Goal: Task Accomplishment & Management: Manage account settings

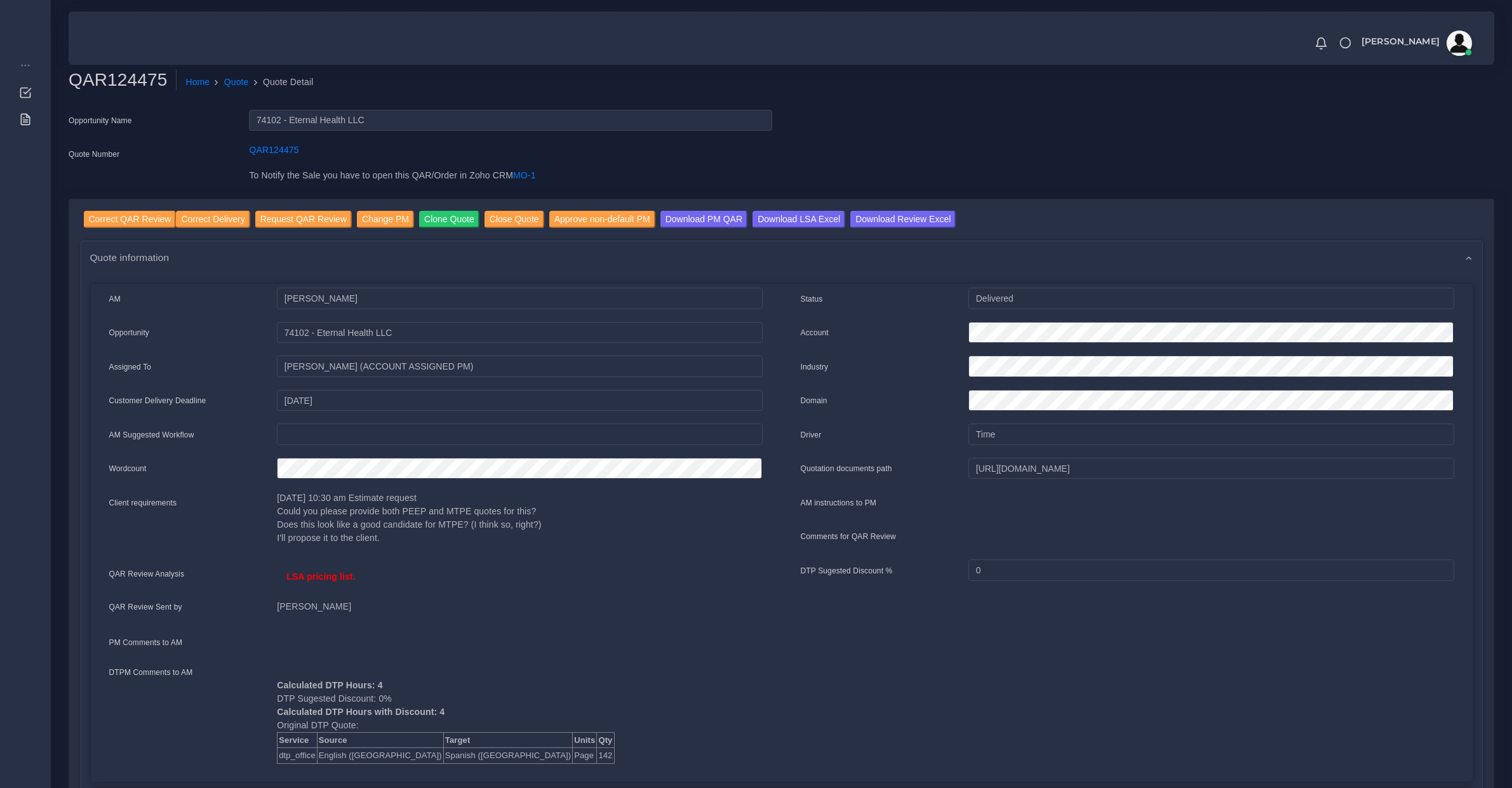
scroll to position [132, 0]
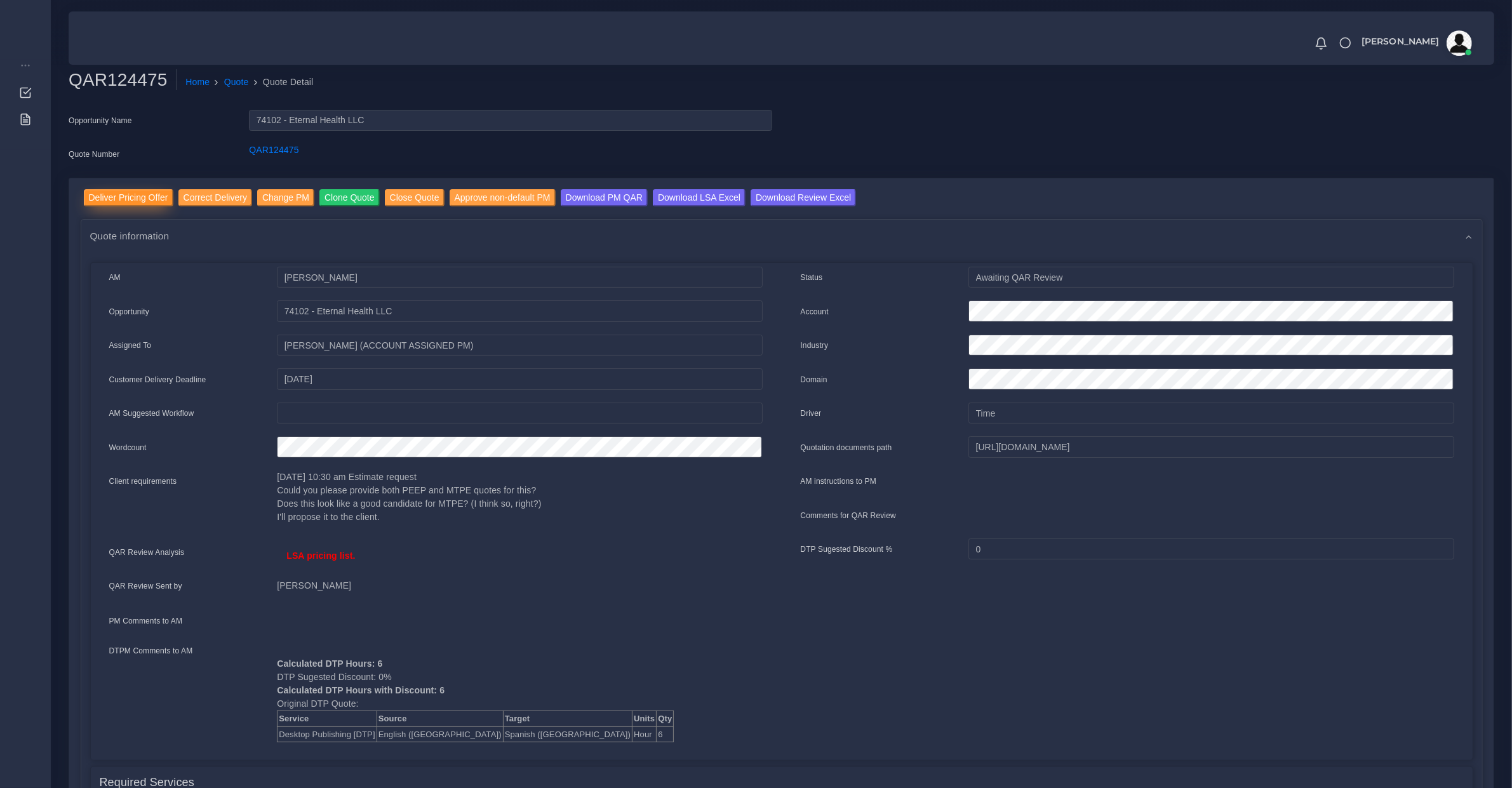
click at [141, 192] on input "Deliver Pricing Offer" at bounding box center [129, 197] width 89 height 17
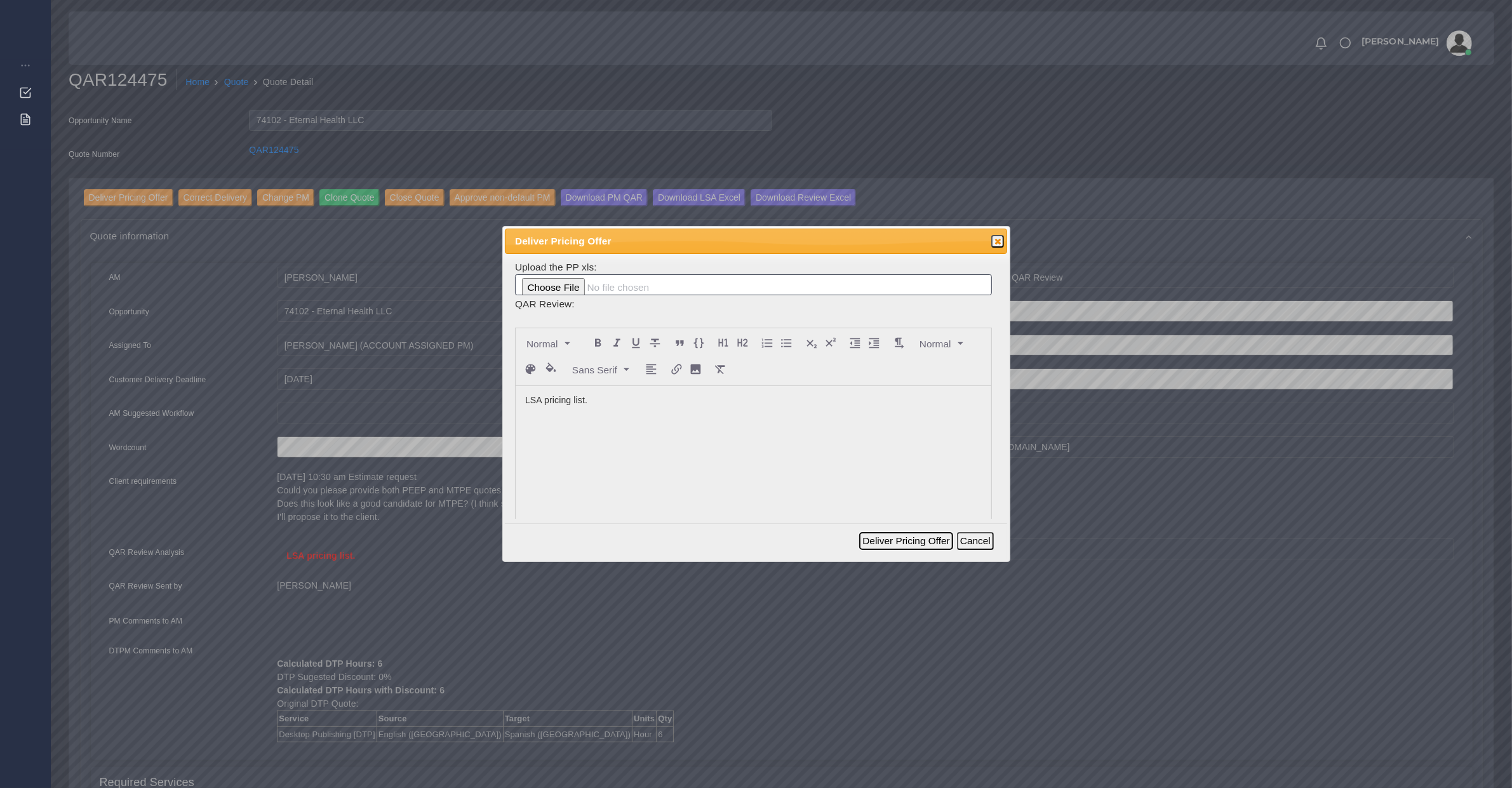
click at [924, 540] on button "Deliver Pricing Offer" at bounding box center [906, 540] width 93 height 17
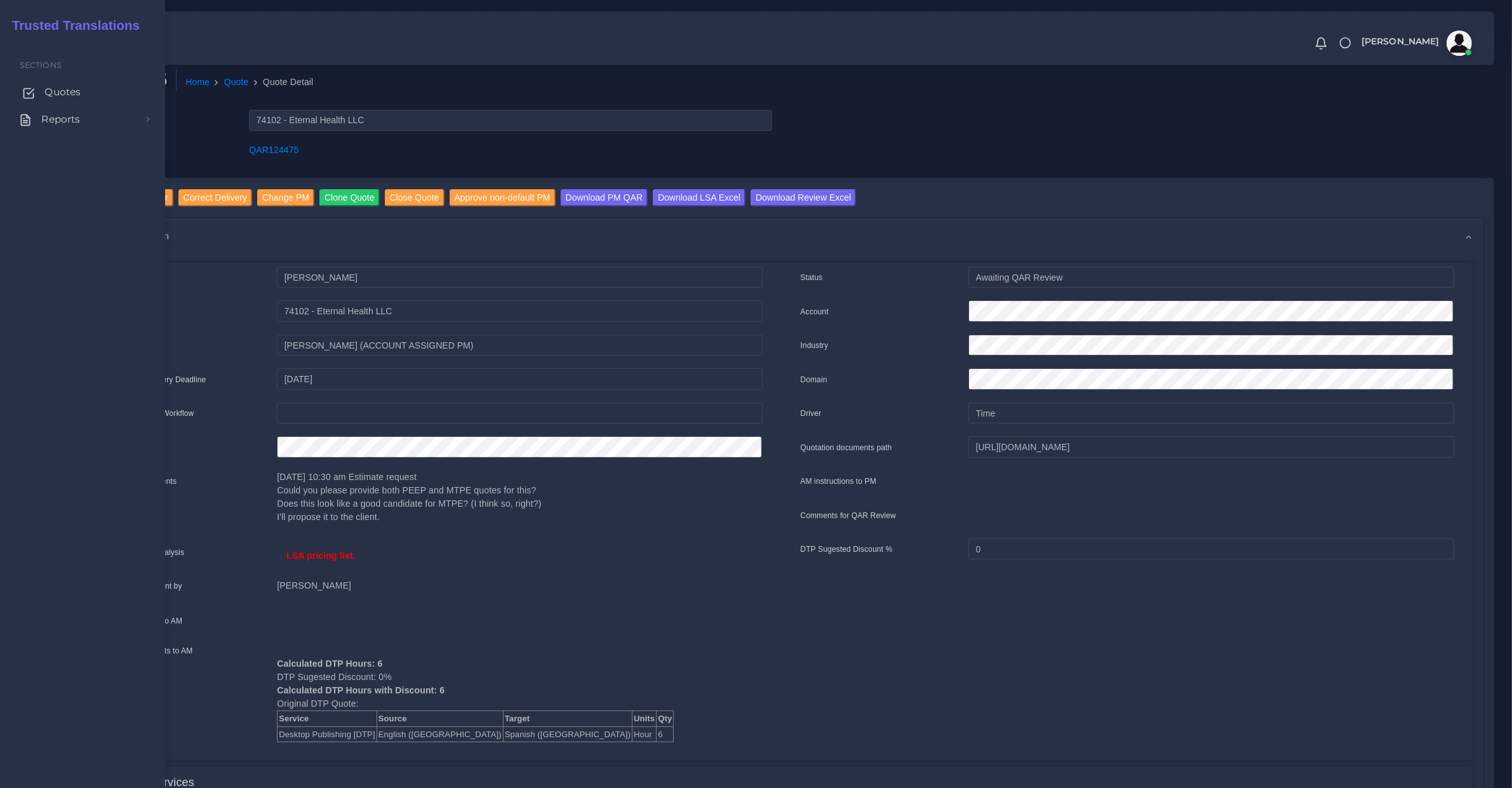
click at [56, 99] on link "Quotes" at bounding box center [82, 91] width 146 height 26
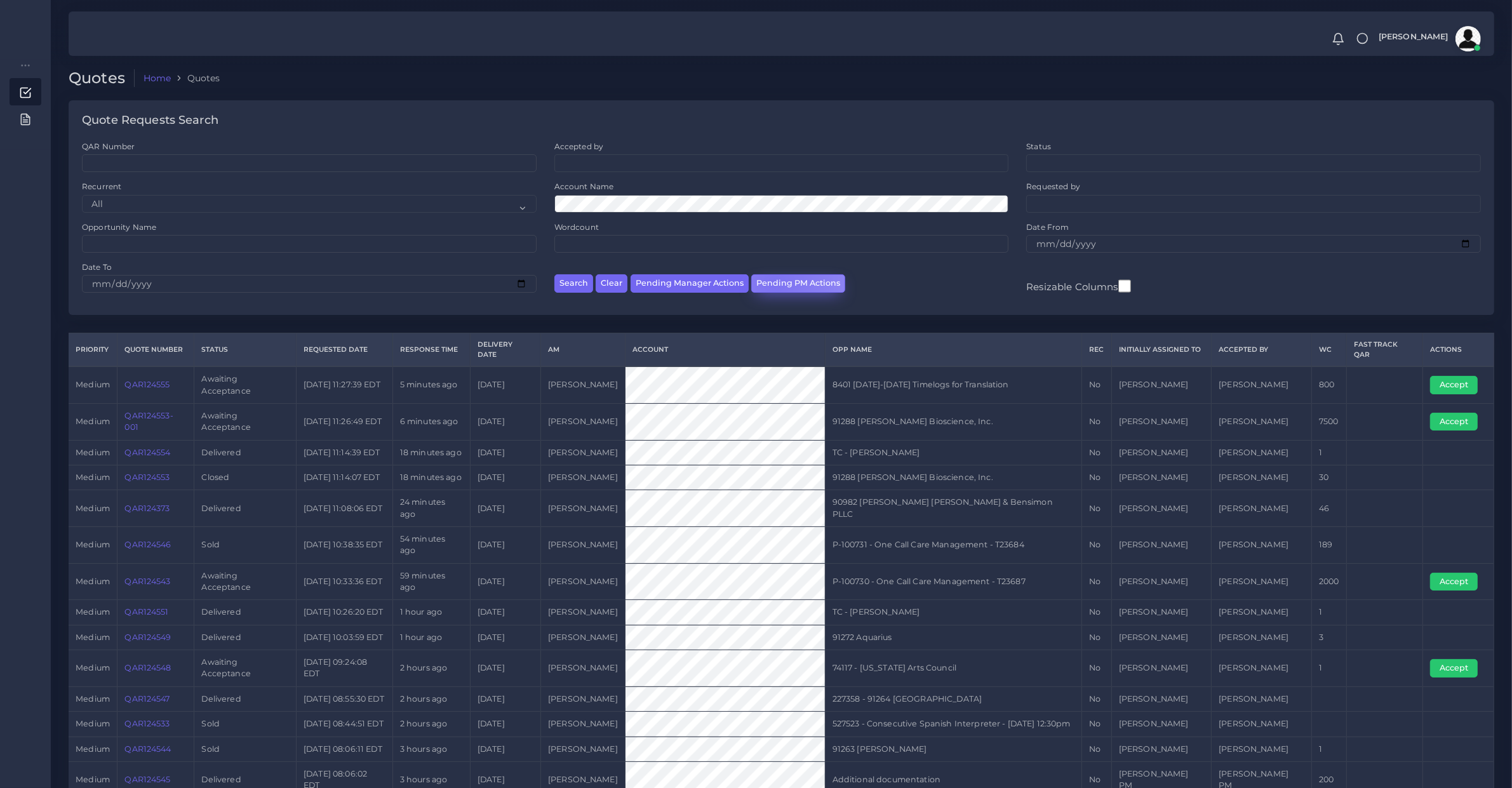
click at [772, 281] on button "Pending PM Actions" at bounding box center [798, 284] width 94 height 18
select select "awaiting_acceptance"
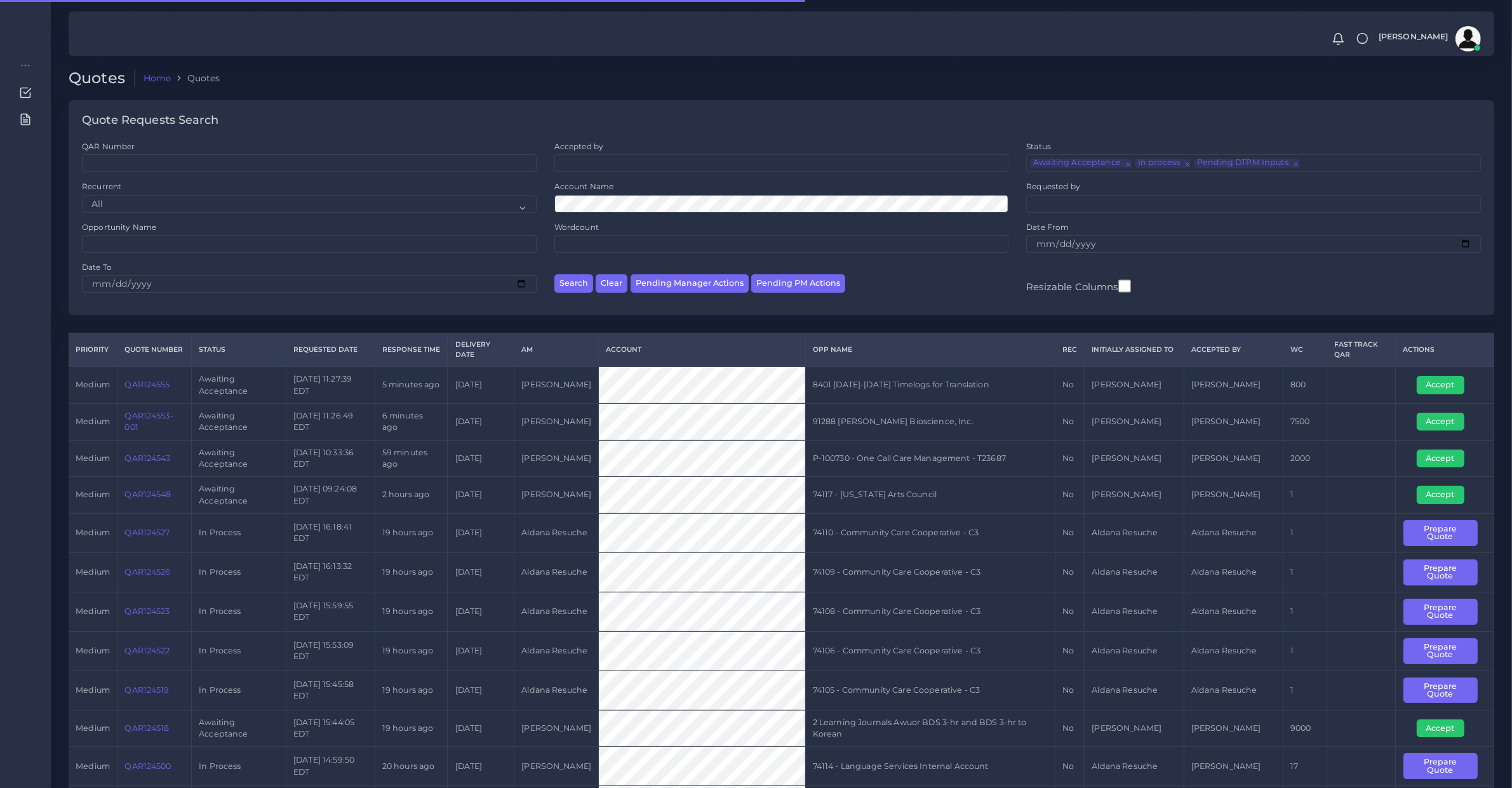
click at [712, 293] on div "Search Clear Pending Manager Actions Pending PM Actions" at bounding box center [782, 282] width 473 height 40
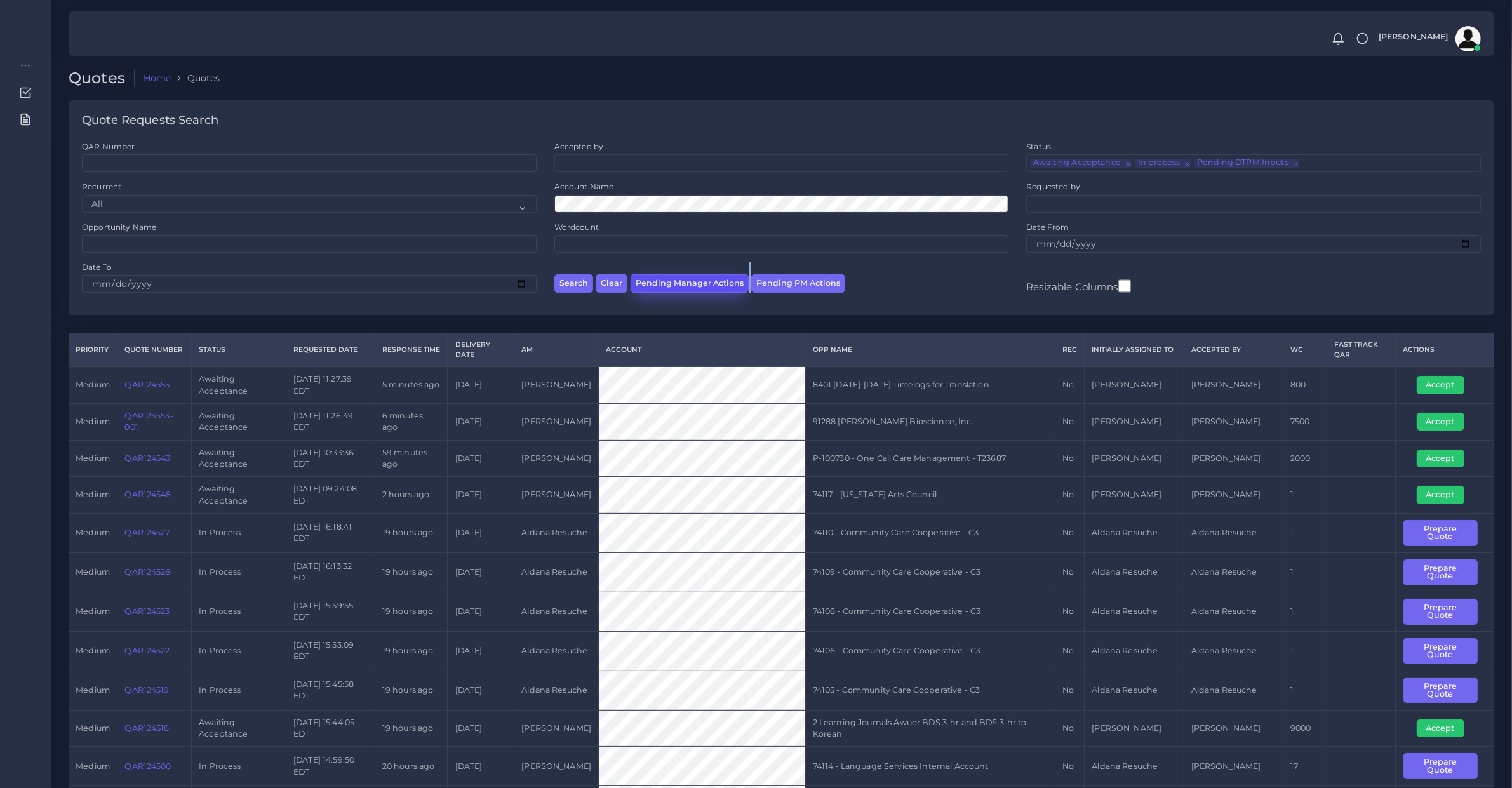
click at [704, 285] on button "Pending Manager Actions" at bounding box center [689, 284] width 118 height 18
select select "awaiting_manager_initial_review"
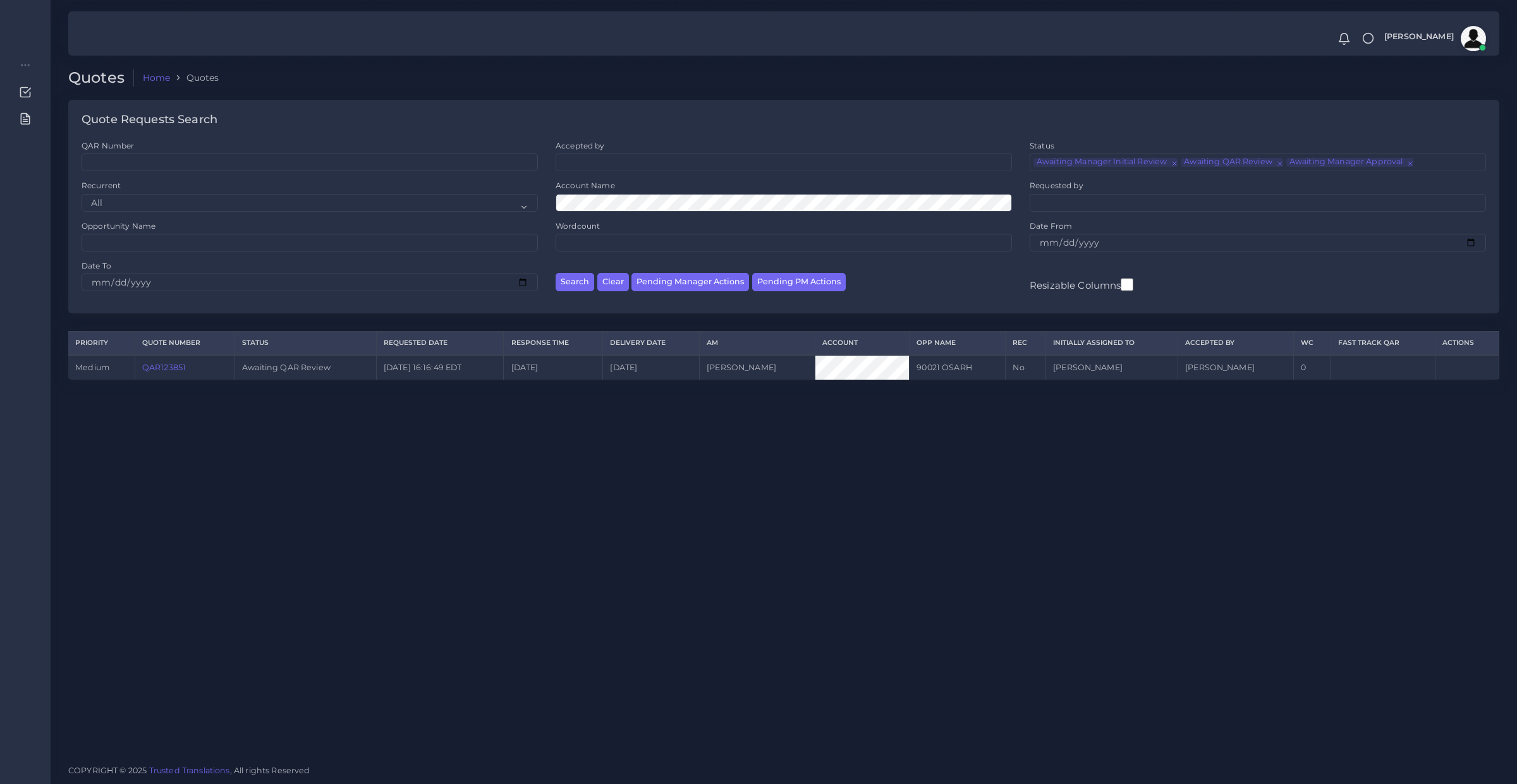
click at [668, 294] on div "Search Clear Pending Manager Actions Pending PM Actions" at bounding box center [783, 280] width 474 height 40
click at [668, 286] on button "Pending Manager Actions" at bounding box center [689, 282] width 117 height 18
select select "awaiting_manager_initial_review"
click at [597, 273] on button "Clear" at bounding box center [613, 282] width 32 height 18
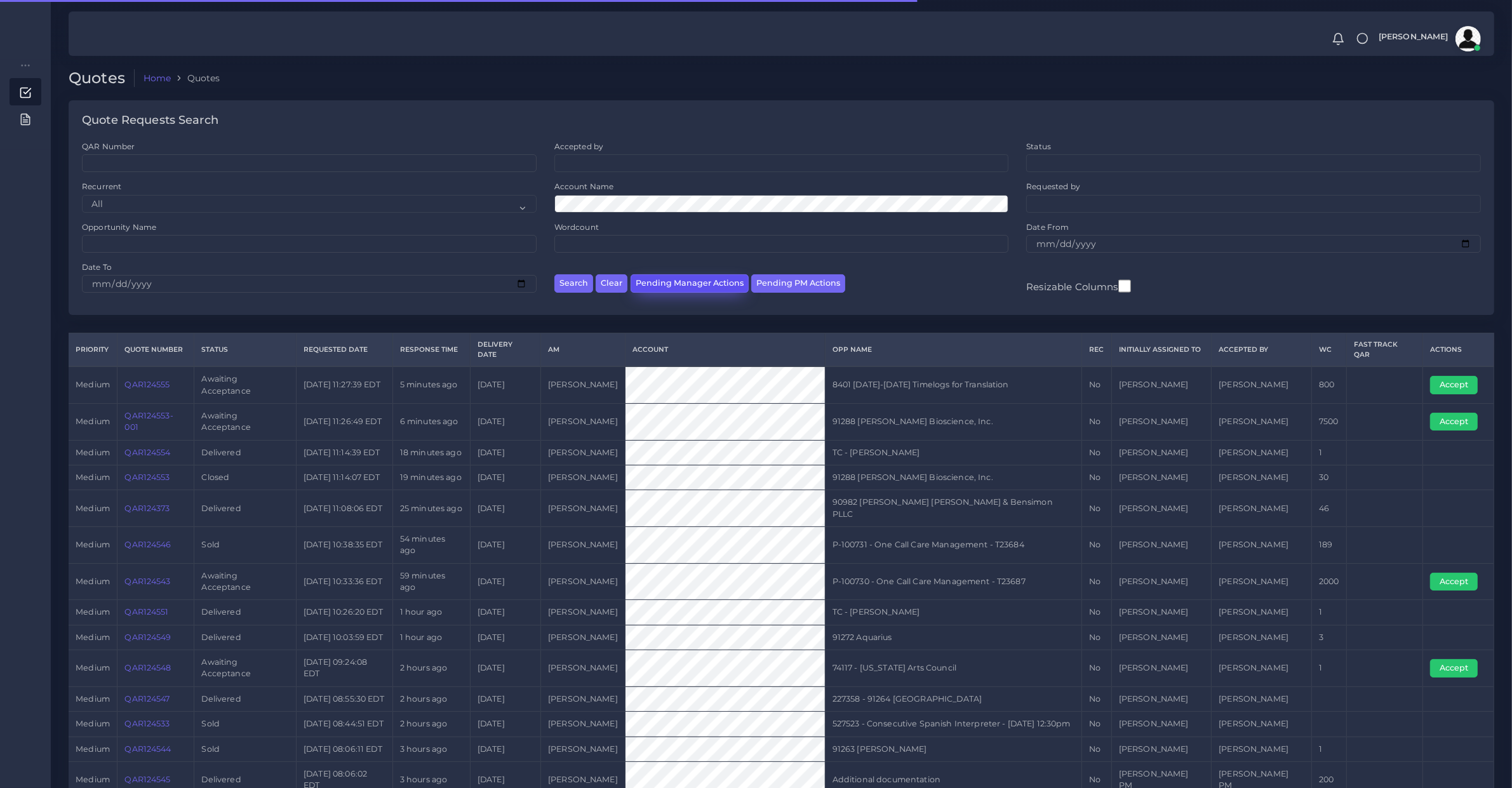
click at [695, 277] on button "Pending Manager Actions" at bounding box center [689, 284] width 118 height 18
select select "awaiting_manager_initial_review"
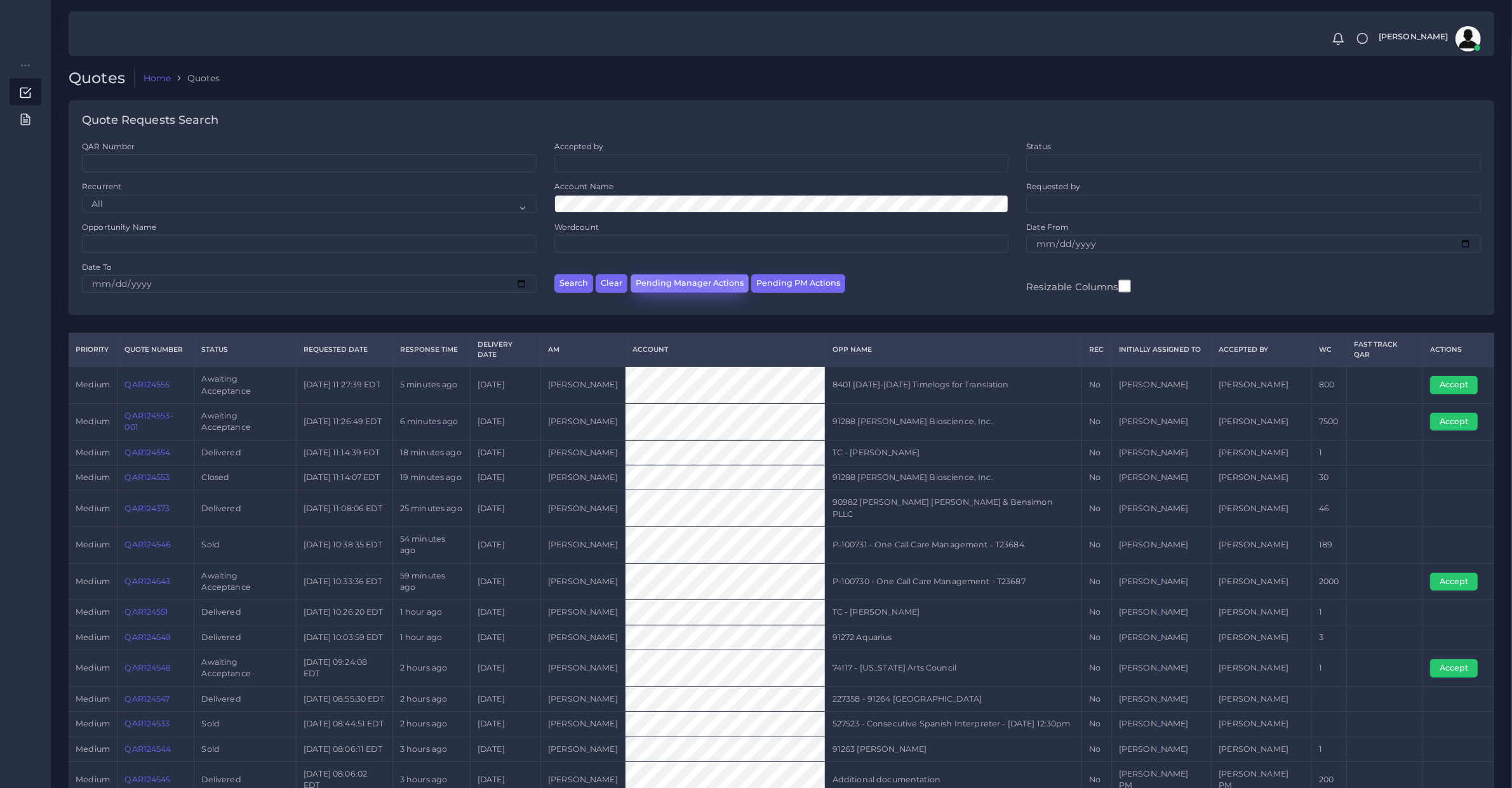
scroll to position [41, 0]
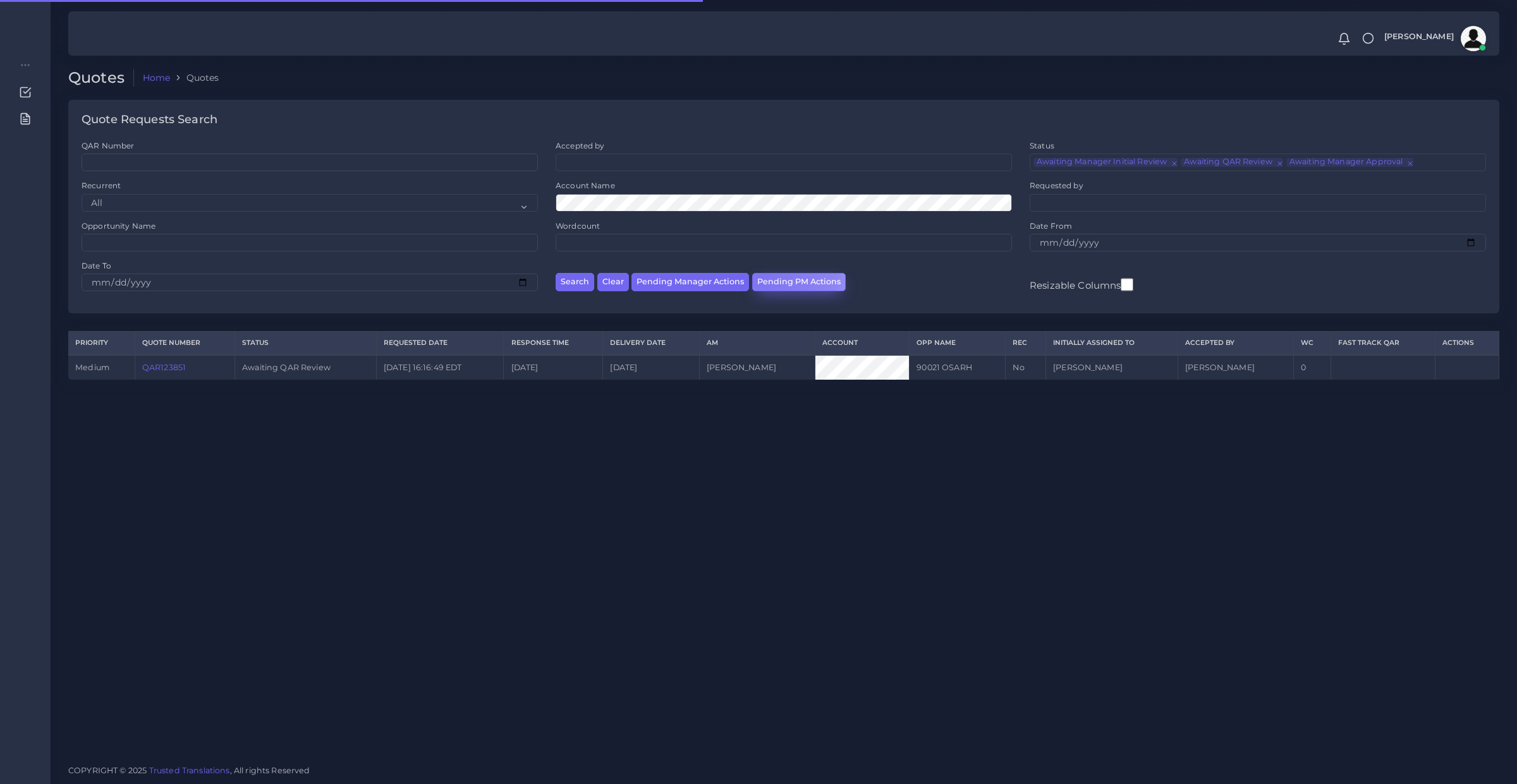
click at [756, 276] on button "Pending PM Actions" at bounding box center [798, 282] width 94 height 18
select select "awaiting_acceptance"
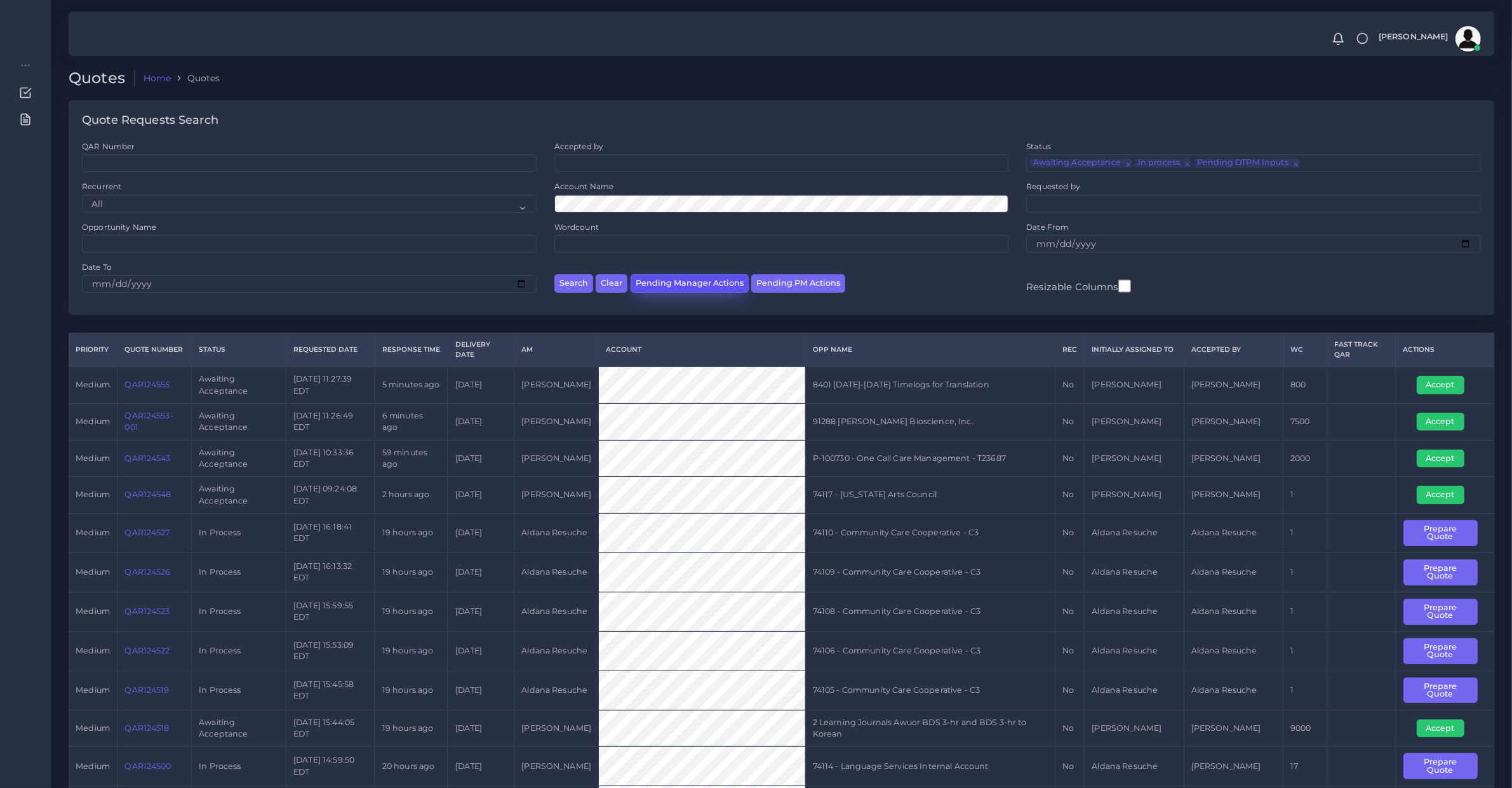
click at [649, 281] on button "Pending Manager Actions" at bounding box center [689, 284] width 118 height 18
select select "awaiting_manager_initial_review"
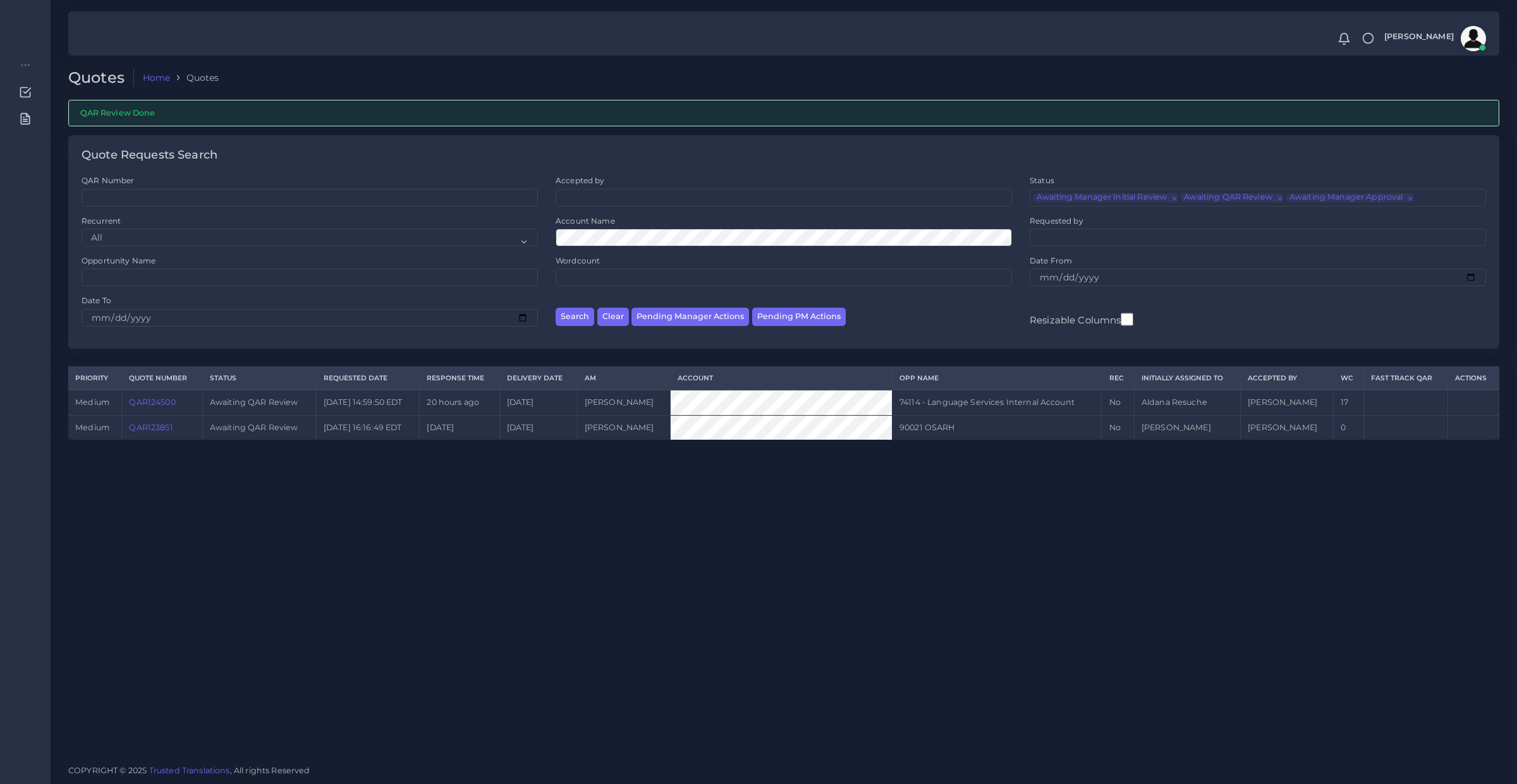
click at [145, 405] on link "QAR124500" at bounding box center [152, 402] width 46 height 9
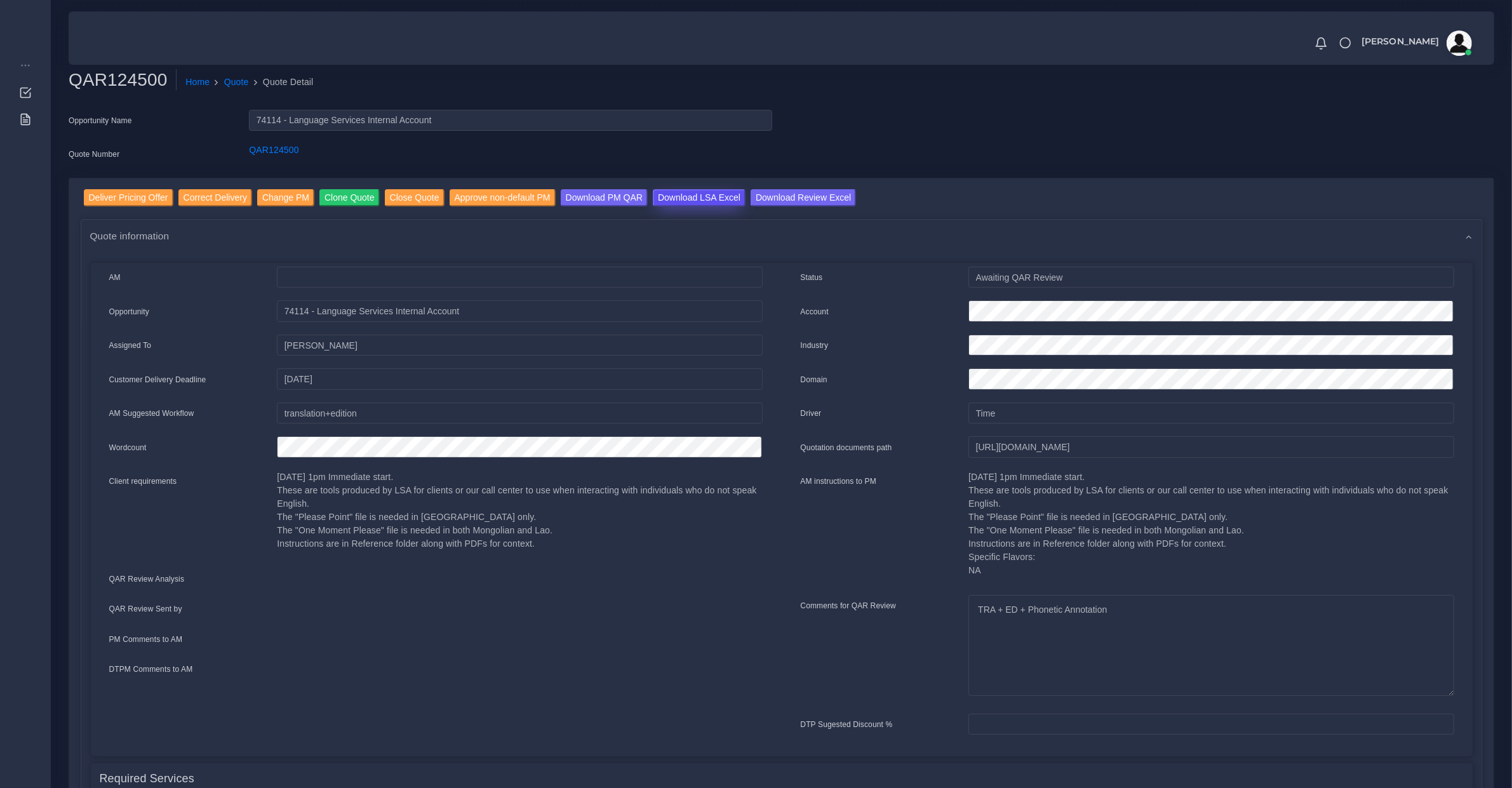
click at [706, 193] on input "Download LSA Excel" at bounding box center [700, 197] width 93 height 17
click at [120, 203] on input "Deliver Pricing Offer" at bounding box center [129, 197] width 89 height 17
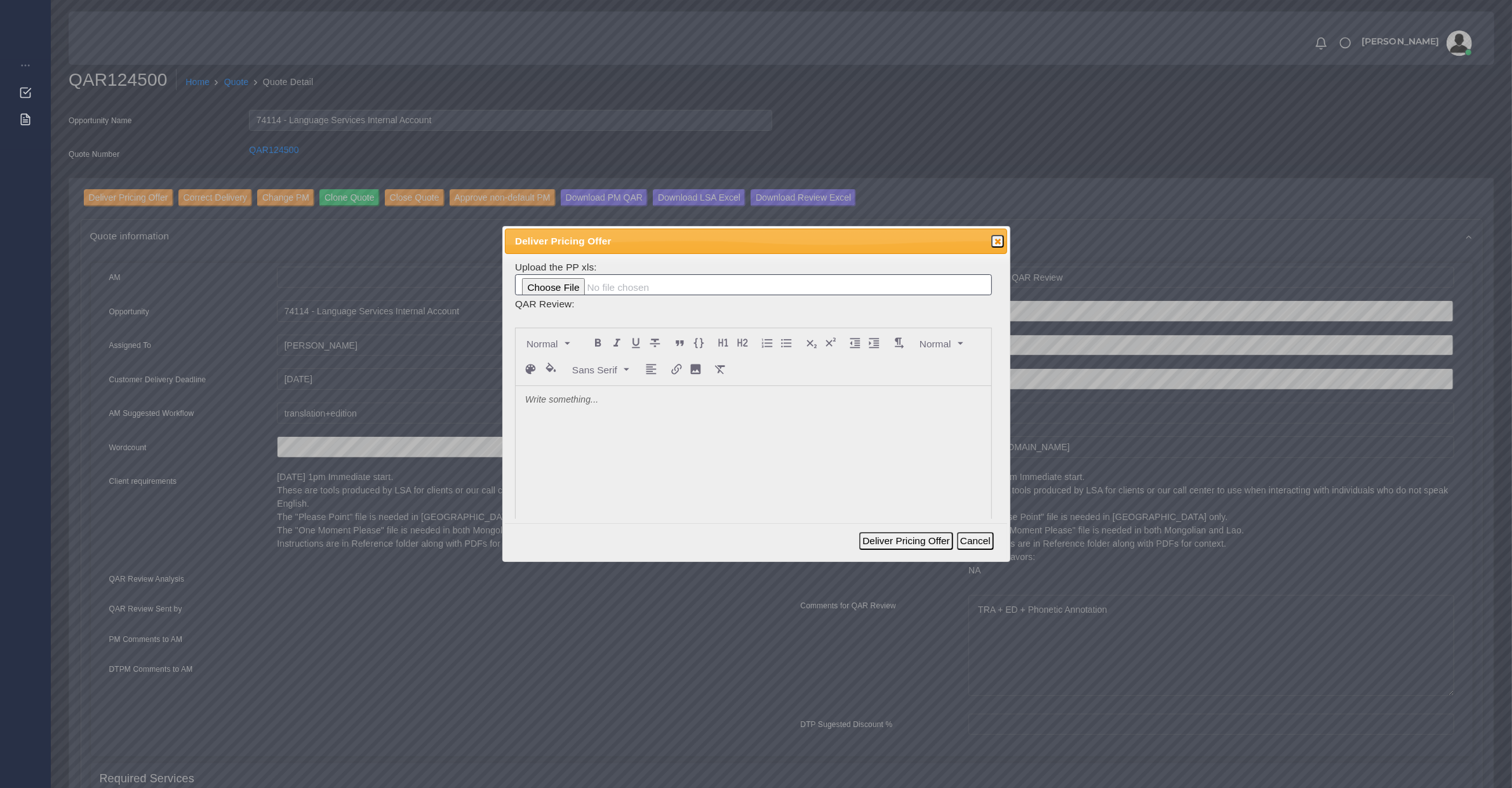
click at [554, 436] on div at bounding box center [753, 481] width 475 height 190
click at [906, 546] on button "Deliver Pricing Offer" at bounding box center [906, 540] width 93 height 17
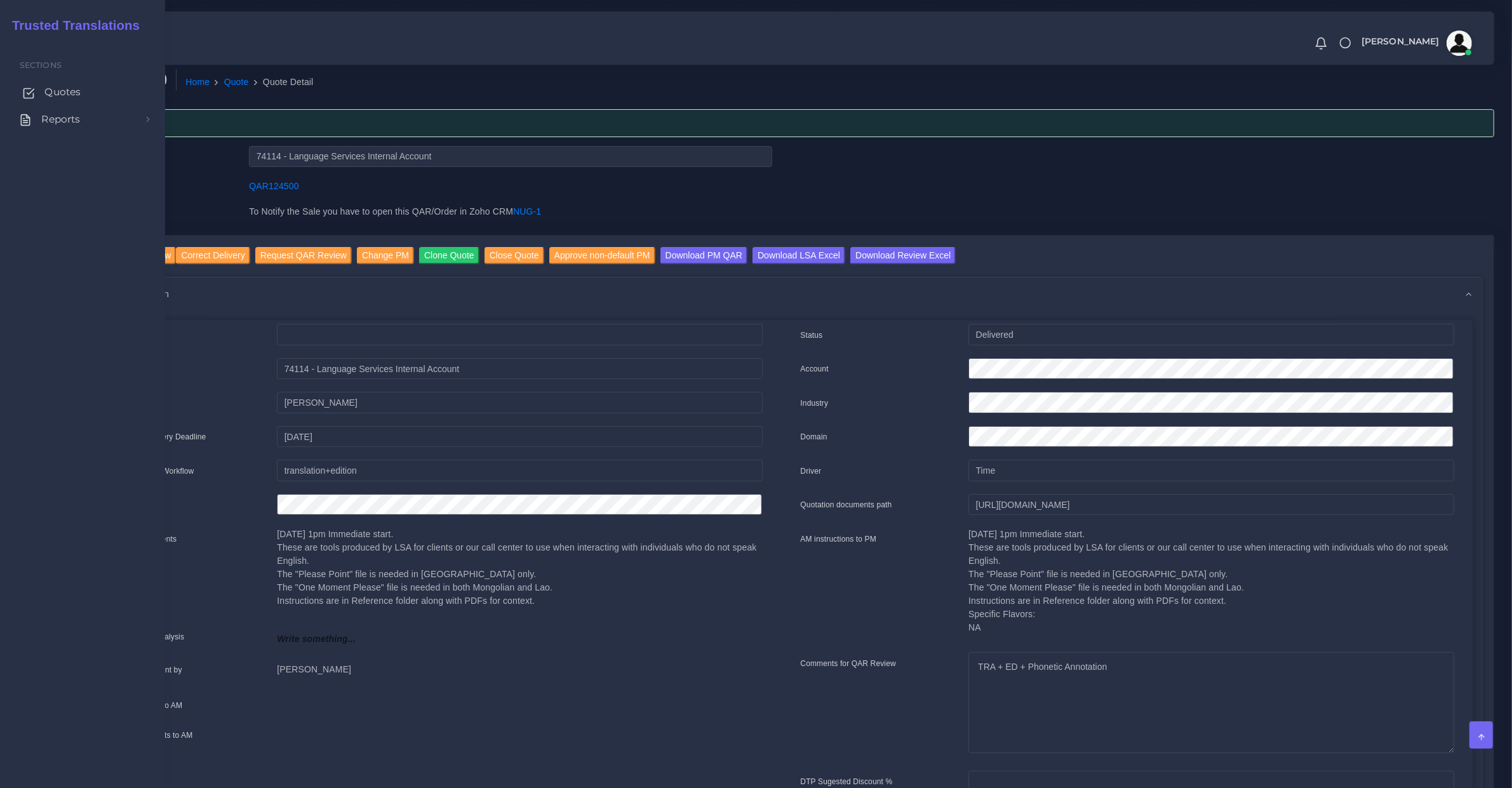
click at [57, 95] on span "Quotes" at bounding box center [63, 91] width 36 height 14
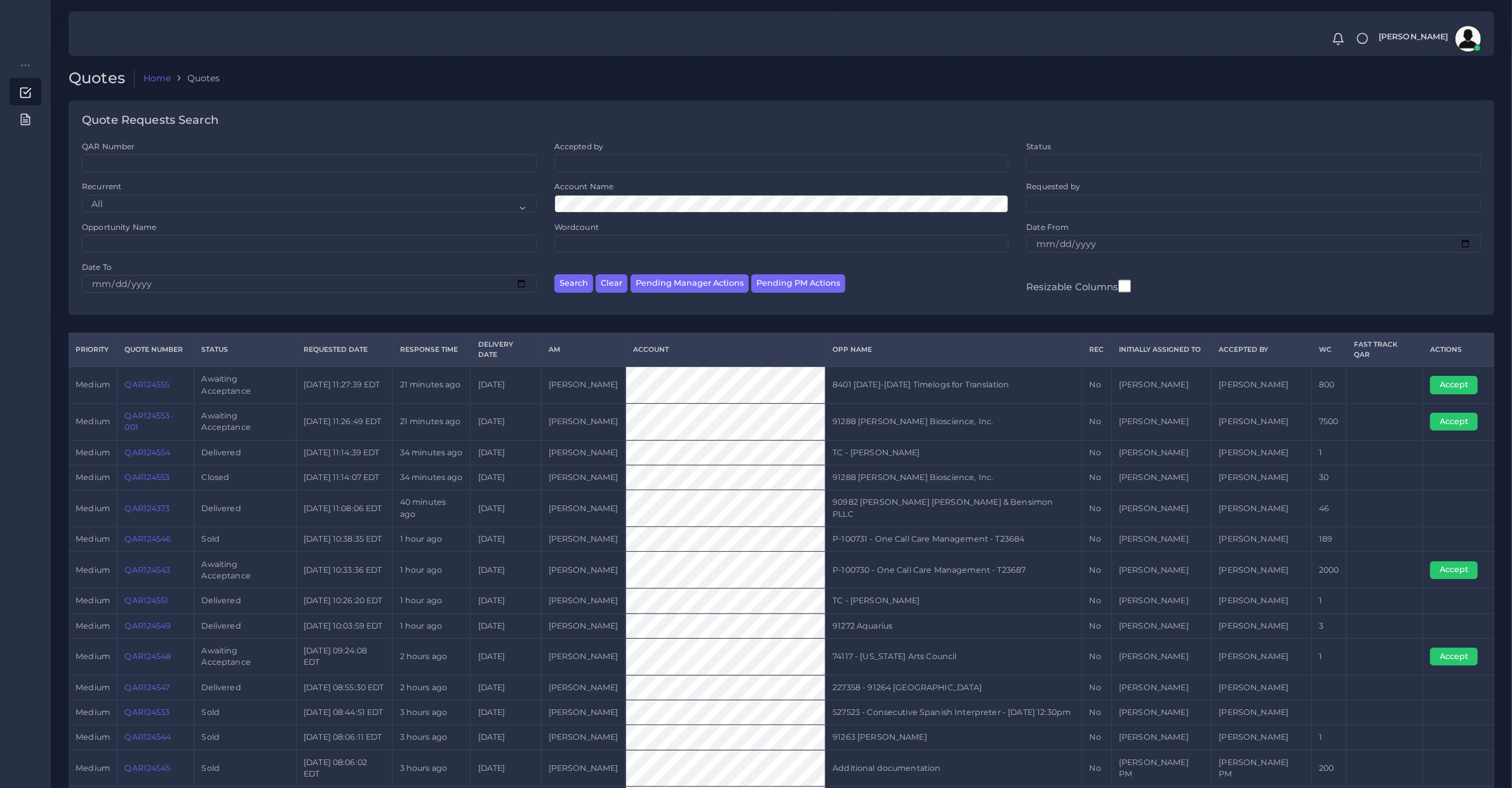
click at [686, 296] on div "Search Clear Pending Manager Actions Pending PM Actions" at bounding box center [782, 282] width 473 height 40
click at [686, 268] on div "Search Clear Pending Manager Actions Pending PM Actions" at bounding box center [782, 282] width 473 height 40
drag, startPoint x: 688, startPoint y: 271, endPoint x: 693, endPoint y: 277, distance: 7.8
click at [691, 274] on div "Search Clear Pending Manager Actions Pending PM Actions" at bounding box center [782, 282] width 473 height 40
click at [693, 277] on button "Pending Manager Actions" at bounding box center [689, 284] width 118 height 18
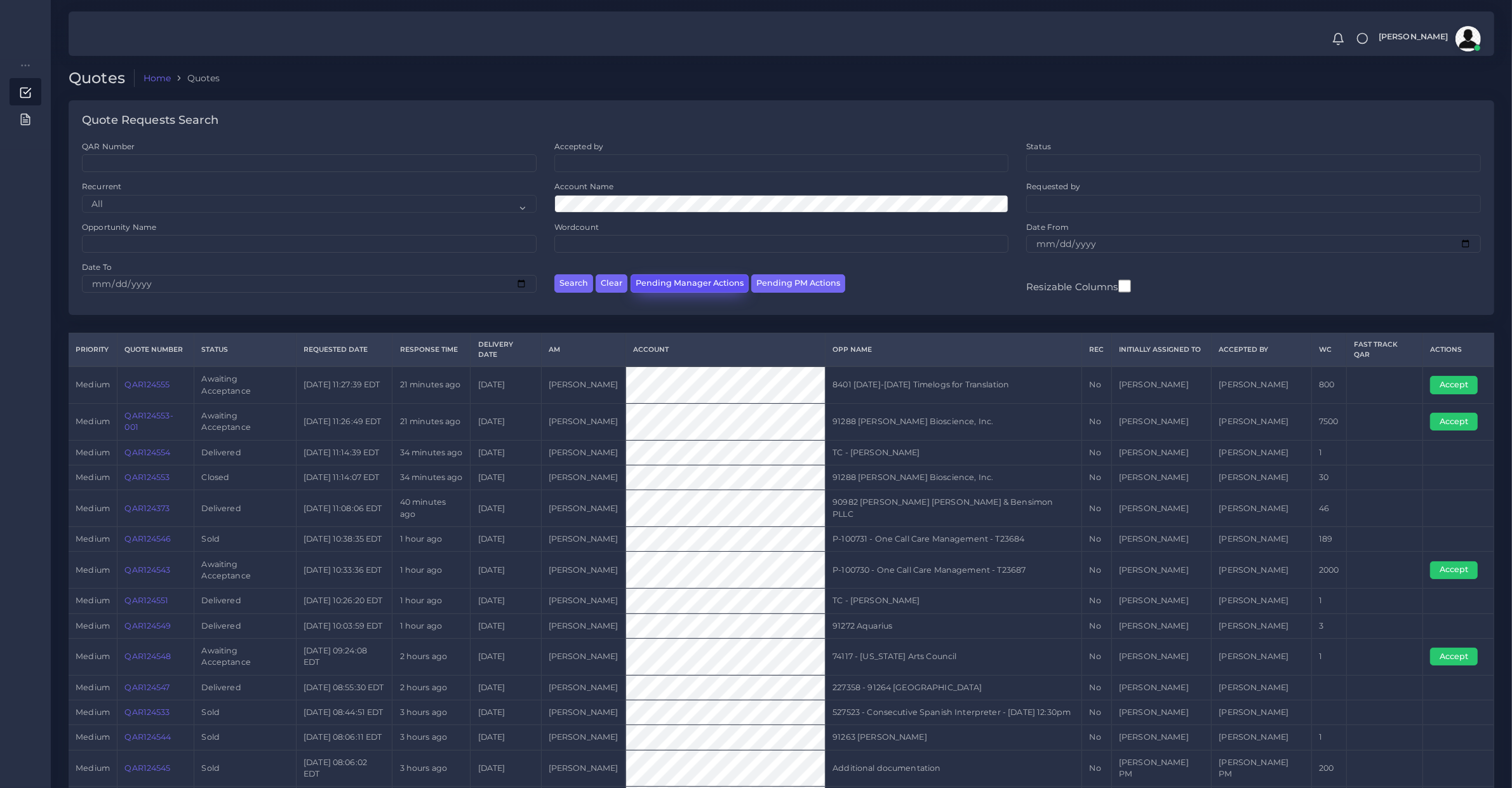
select select "awaiting_manager_initial_review"
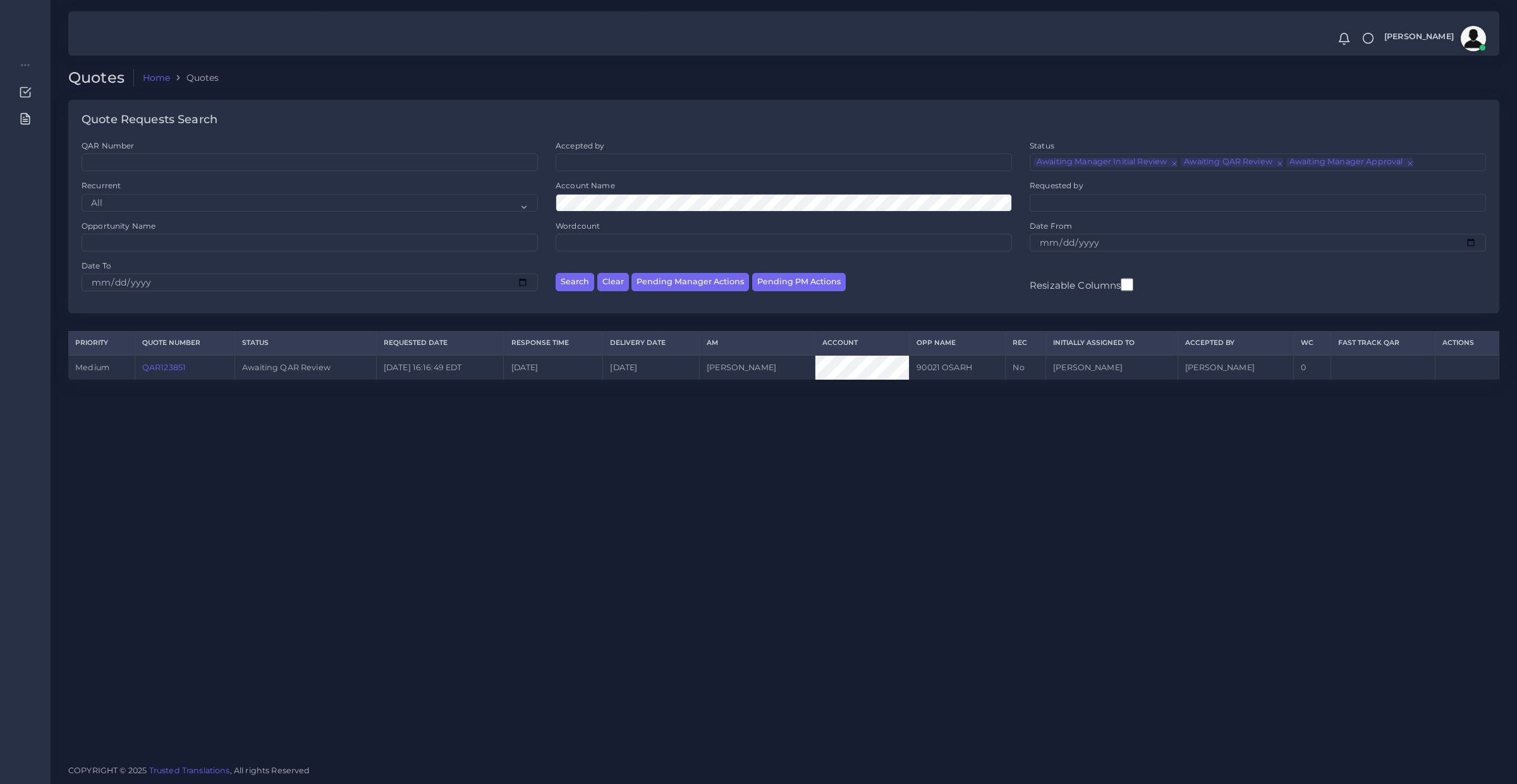
click at [654, 607] on div "Quotes Home Quotes Quote Requests Search QAR Number Accepted by All [PERSON_NAM…" at bounding box center [783, 377] width 1466 height 754
